Goal: Task Accomplishment & Management: Use online tool/utility

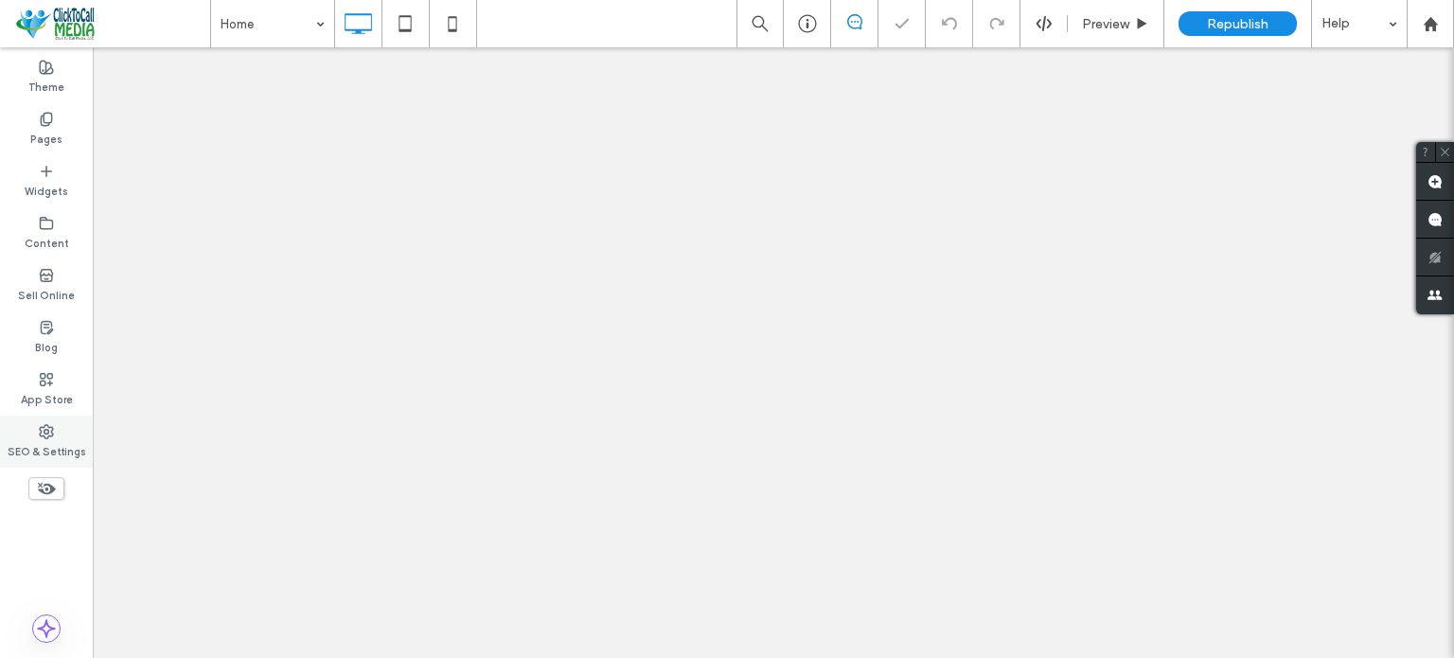
click at [79, 463] on div "SEO & Settings" at bounding box center [46, 442] width 93 height 52
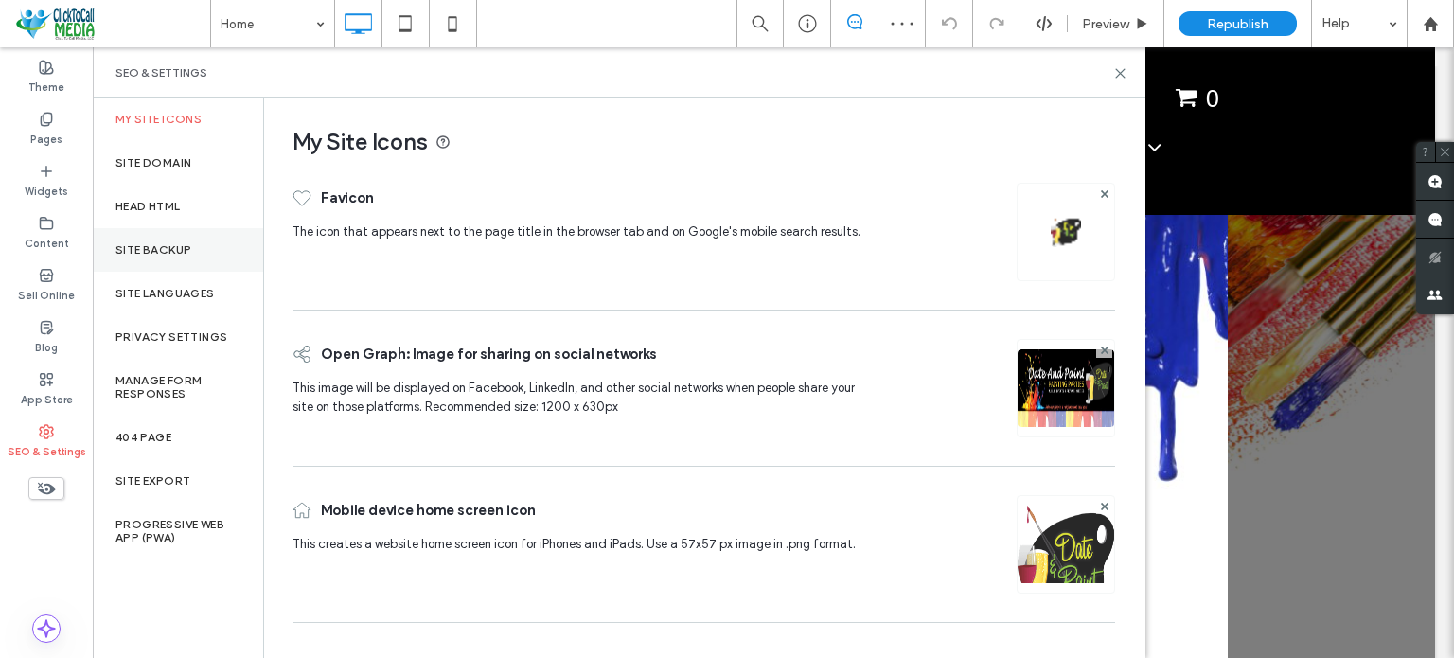
drag, startPoint x: 178, startPoint y: 243, endPoint x: 225, endPoint y: 245, distance: 47.4
click at [178, 243] on label "Site Backup" at bounding box center [154, 249] width 76 height 13
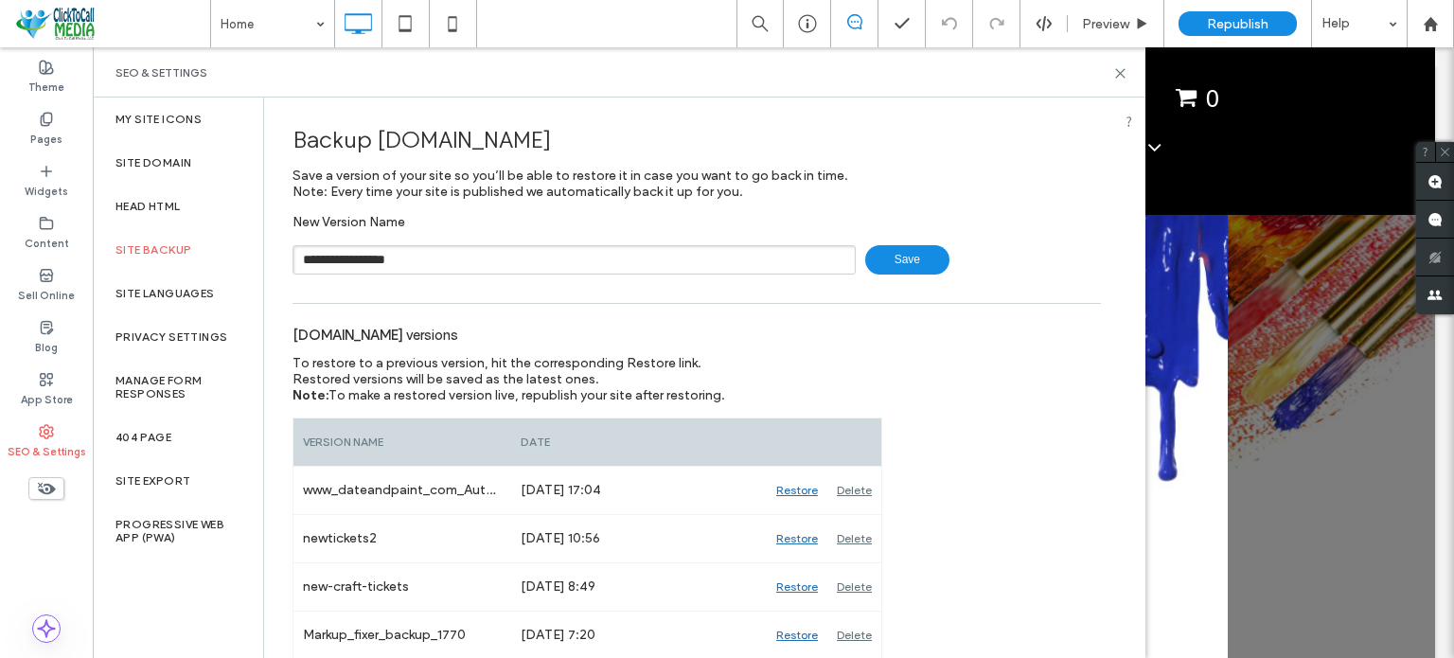
type input "**********"
click at [58, 131] on label "Pages" at bounding box center [46, 137] width 32 height 21
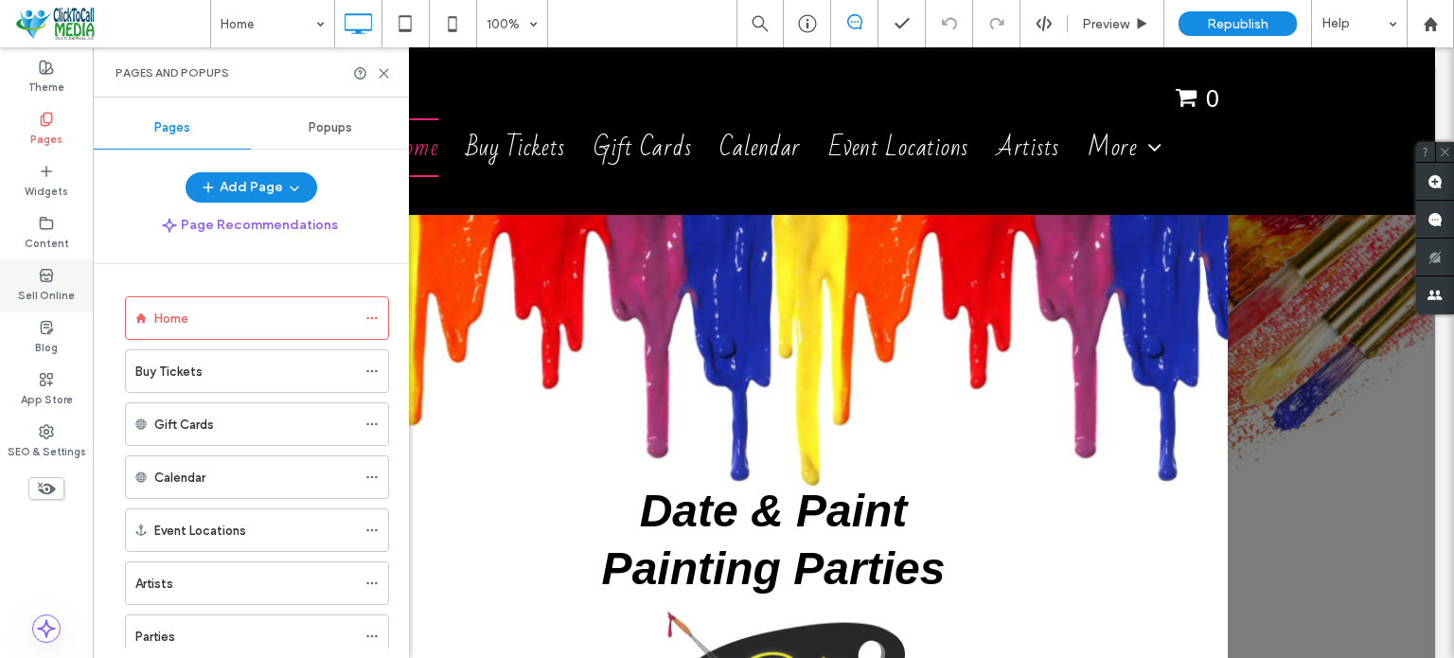
click at [54, 277] on div "Sell Online" at bounding box center [46, 285] width 93 height 52
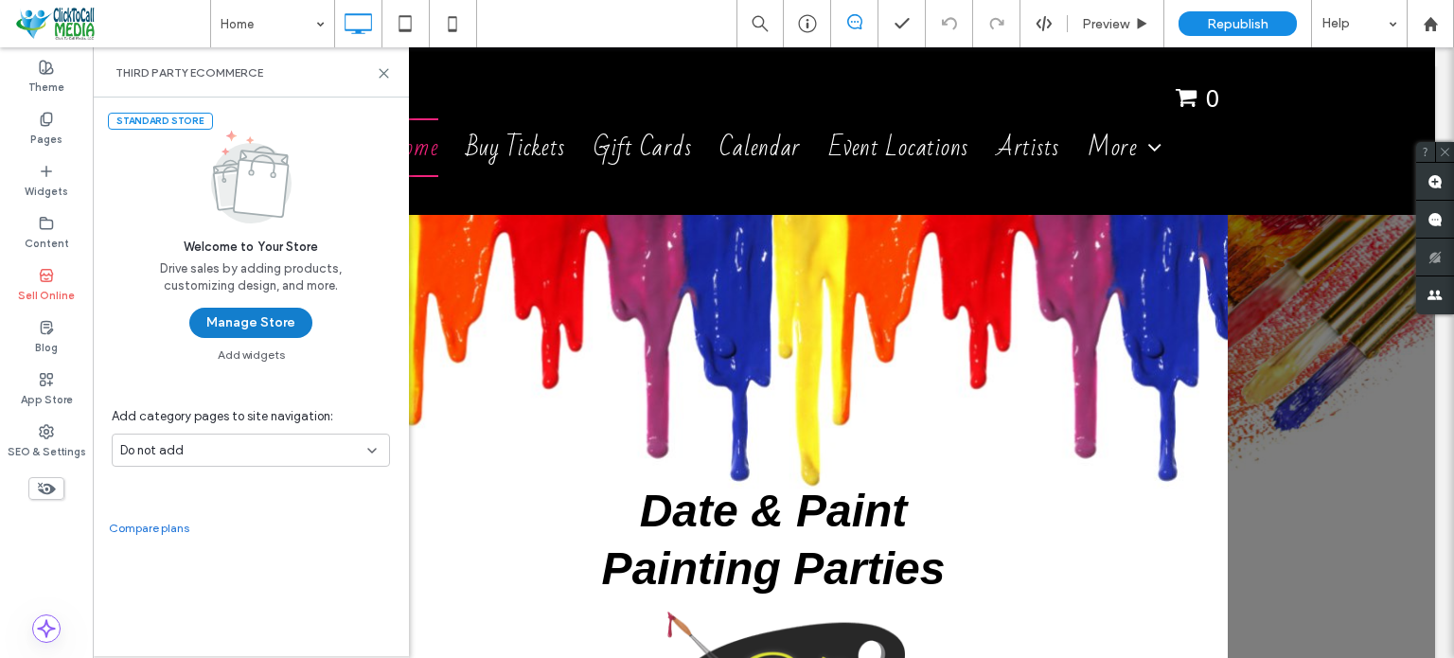
click at [260, 324] on button "Manage Store" at bounding box center [250, 323] width 123 height 30
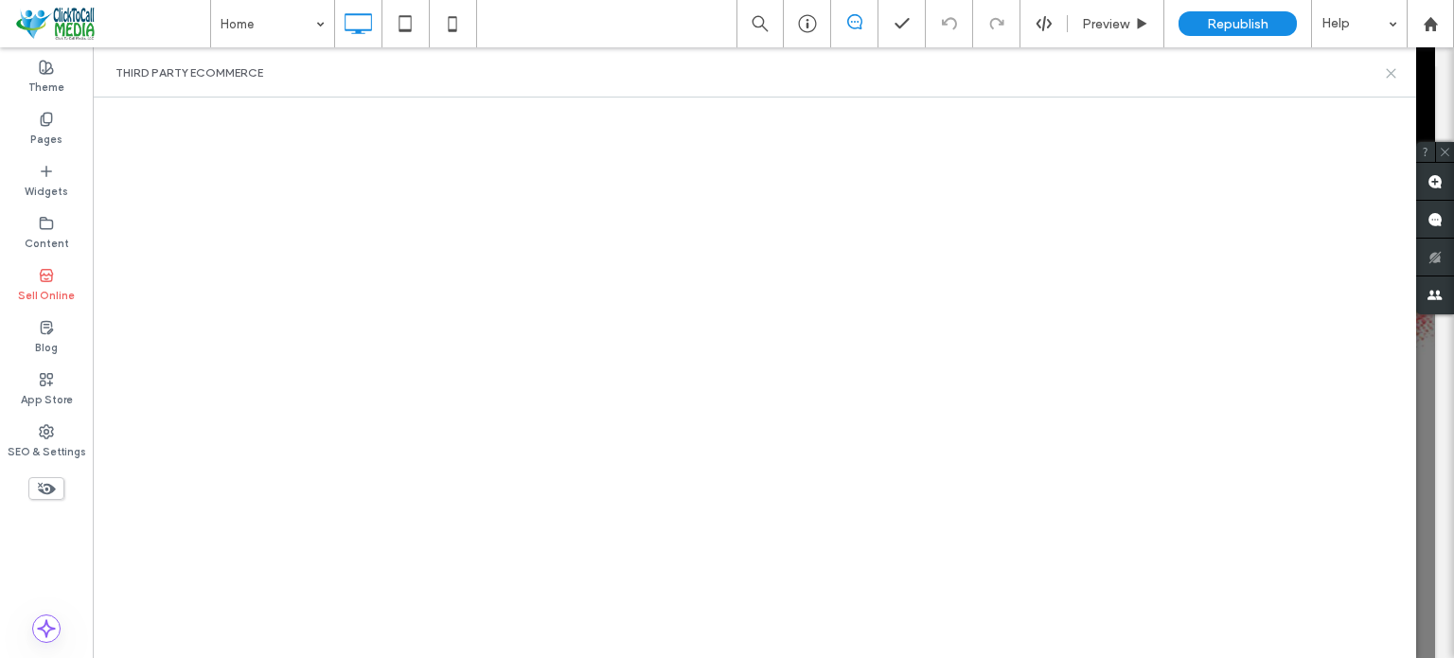
click at [1390, 74] on use at bounding box center [1391, 73] width 9 height 9
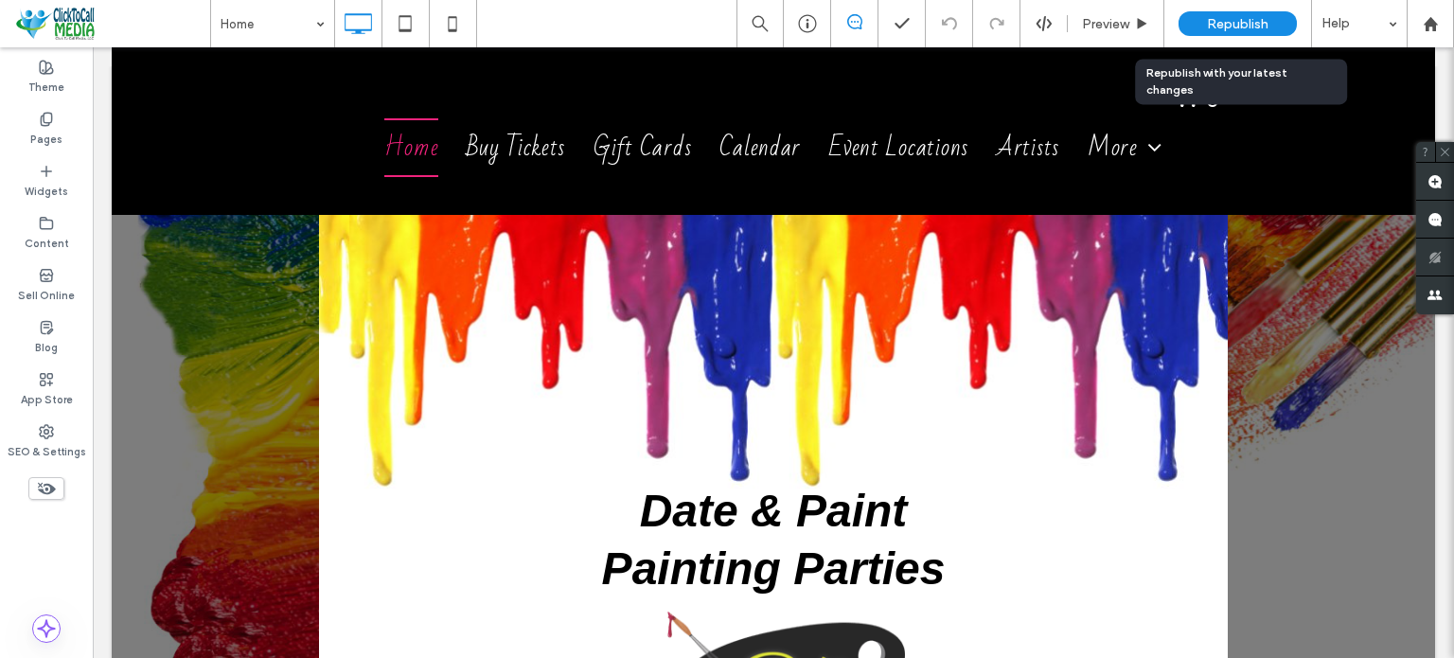
click at [1253, 14] on div "Republish" at bounding box center [1238, 23] width 118 height 25
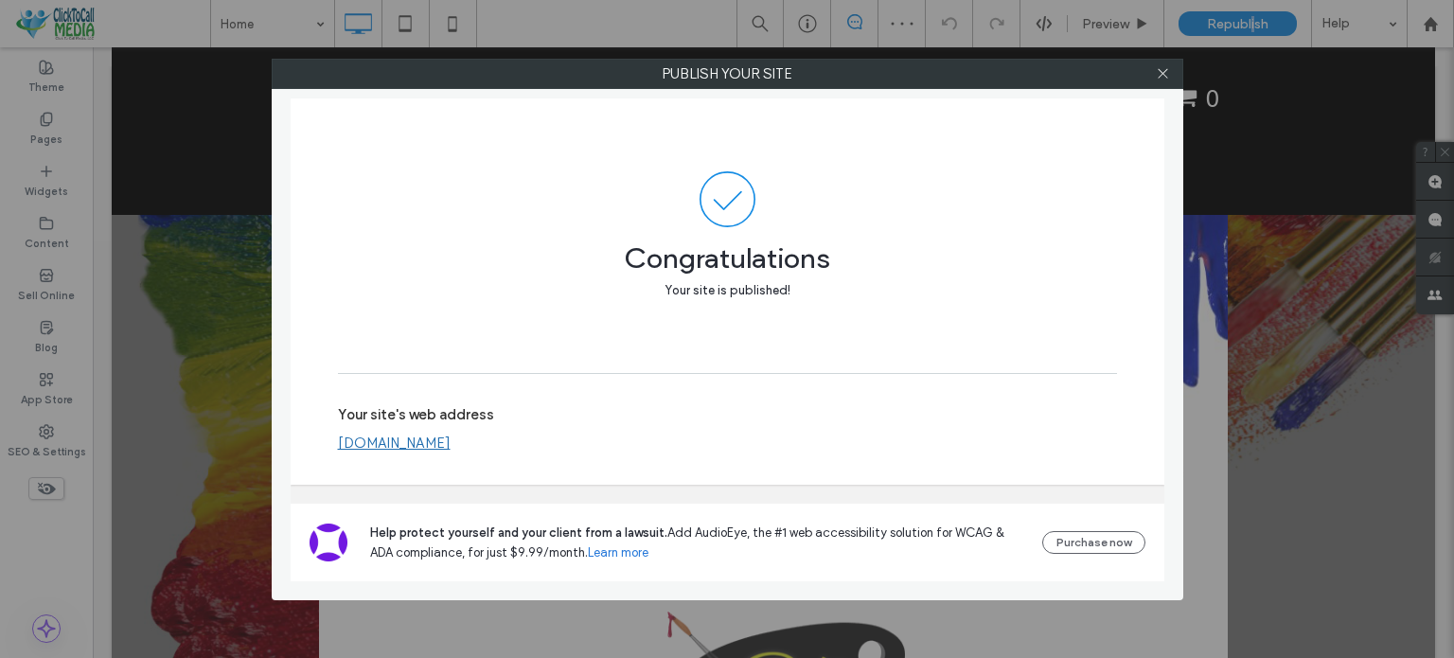
click at [451, 450] on link "[DOMAIN_NAME]" at bounding box center [394, 443] width 113 height 17
click at [1166, 72] on icon at bounding box center [1163, 73] width 14 height 14
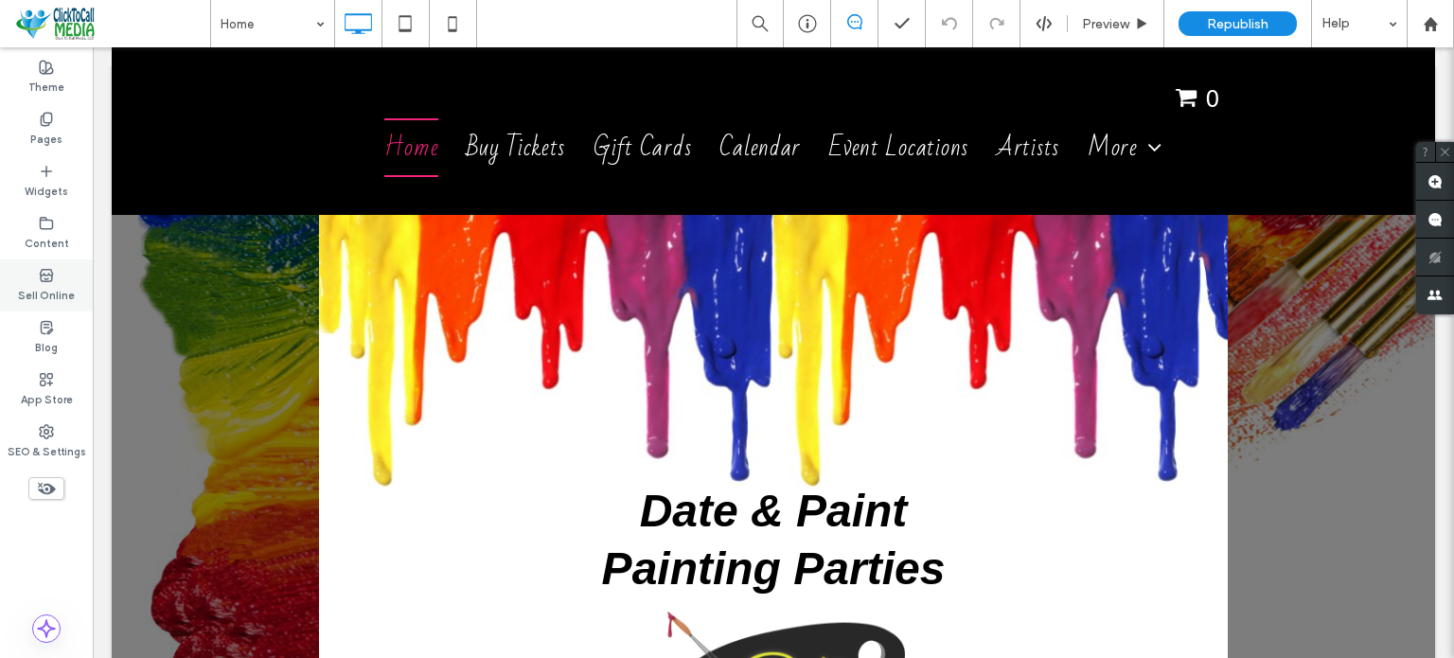
drag, startPoint x: 57, startPoint y: 292, endPoint x: 58, endPoint y: 282, distance: 9.5
click at [57, 291] on label "Sell Online" at bounding box center [46, 293] width 57 height 21
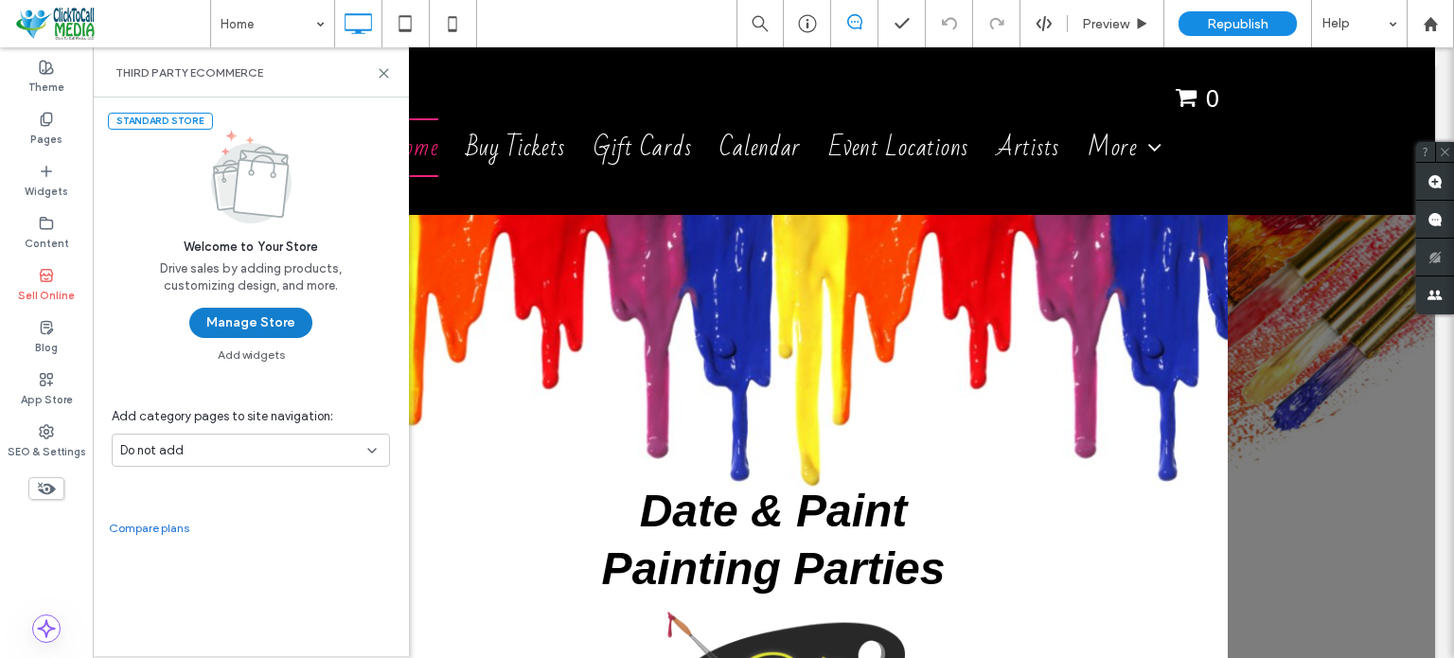
click at [272, 328] on button "Manage Store" at bounding box center [250, 323] width 123 height 30
